Goal: Task Accomplishment & Management: Manage account settings

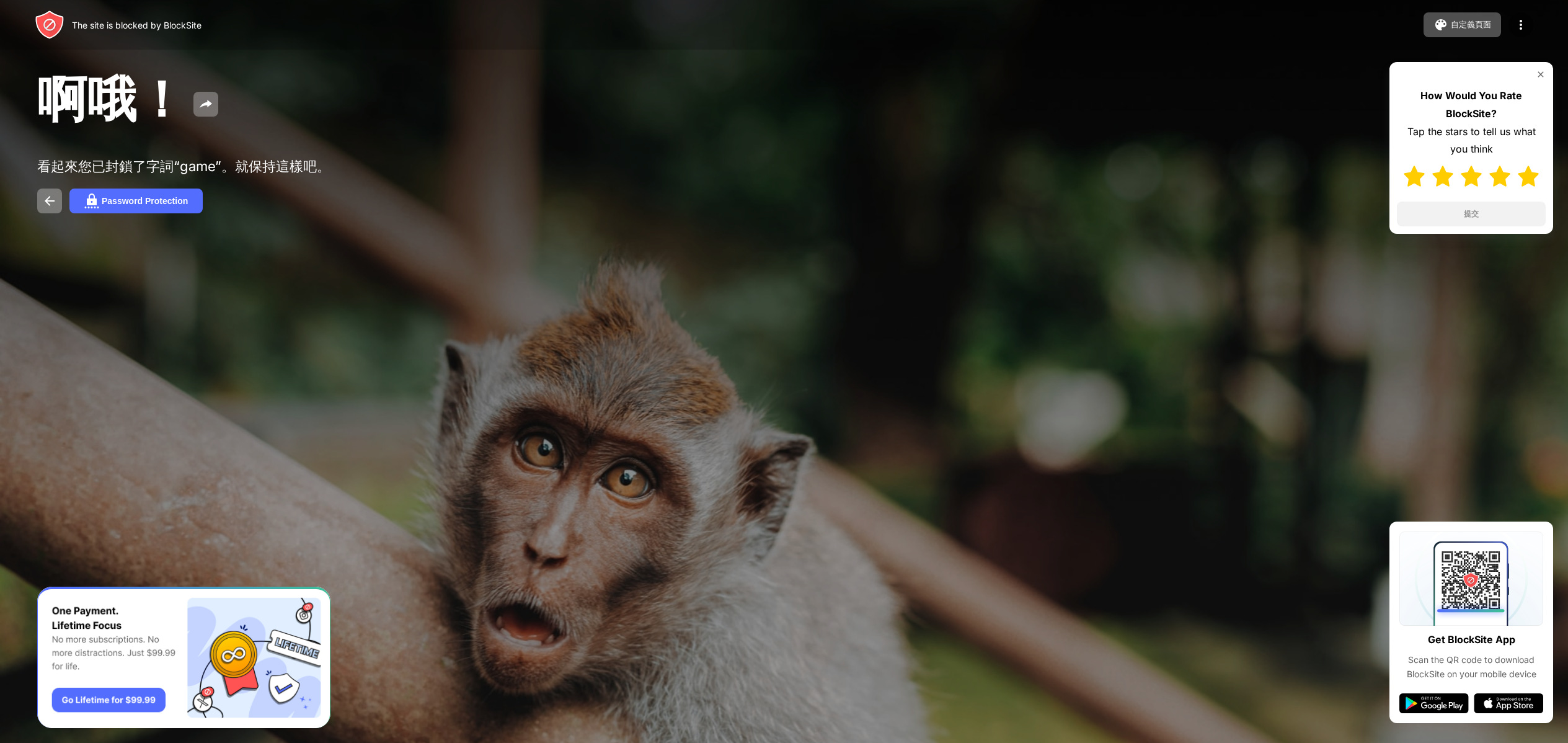
click at [1521, 181] on img at bounding box center [1528, 176] width 21 height 21
click at [1505, 206] on button "提交" at bounding box center [1471, 214] width 148 height 24
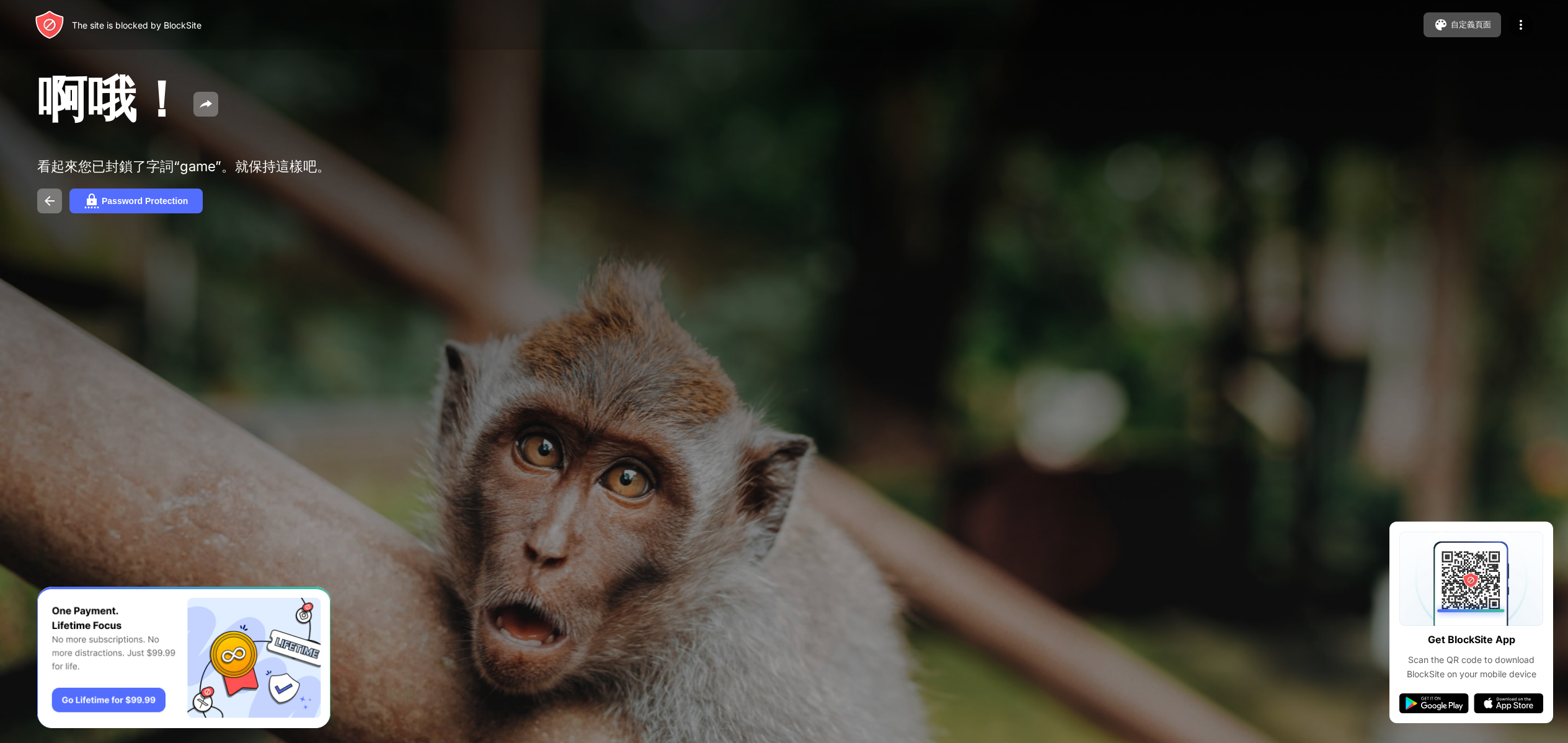
click at [93, 265] on div "啊哦！ 看起來您已封鎖了字詞“game”。就保持這樣吧。 Password Protection" at bounding box center [784, 140] width 1568 height 280
click at [1470, 16] on button "自定義頁面" at bounding box center [1461, 24] width 78 height 24
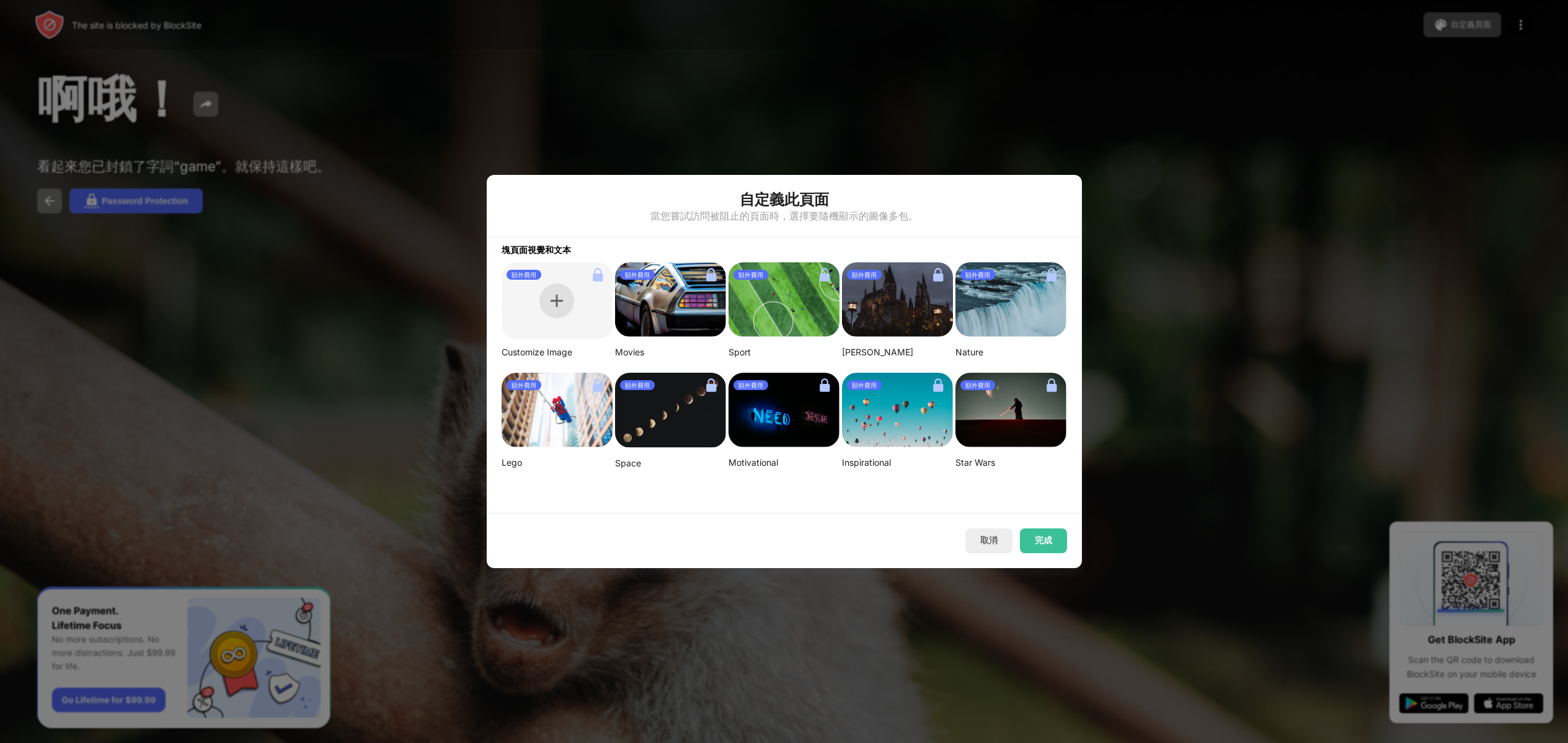
click at [548, 290] on div at bounding box center [557, 300] width 35 height 35
click at [973, 538] on button "取消" at bounding box center [989, 540] width 47 height 24
